Goal: Task Accomplishment & Management: Manage account settings

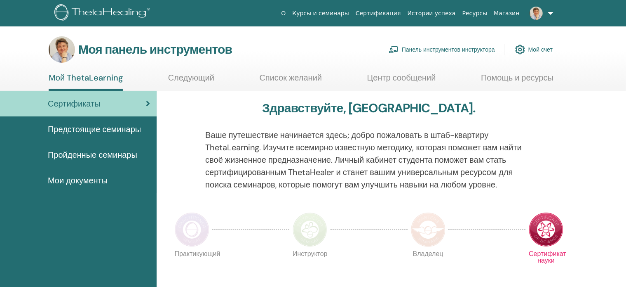
click at [453, 49] on font "Панель инструментов инструктора" at bounding box center [448, 49] width 93 height 7
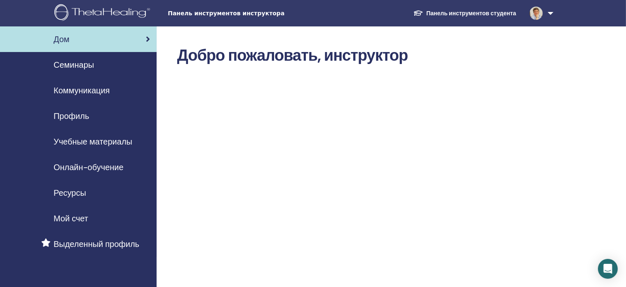
click at [74, 64] on font "Семинары" at bounding box center [74, 64] width 40 height 11
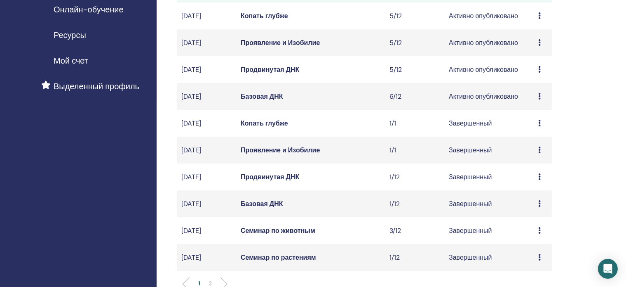
scroll to position [159, 0]
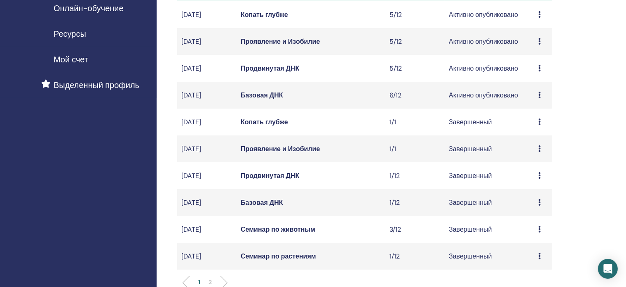
click at [262, 99] on font "Базовая ДНК" at bounding box center [262, 95] width 42 height 9
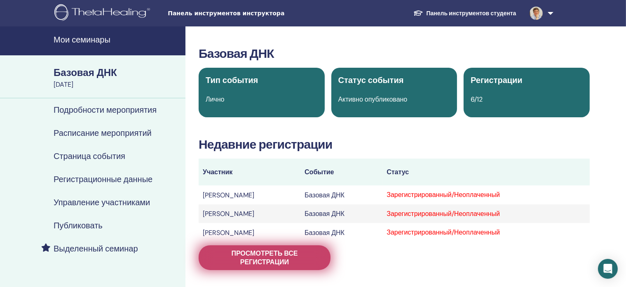
click at [243, 258] on font "Просмотреть все регистрации" at bounding box center [264, 257] width 66 height 17
